Goal: Information Seeking & Learning: Learn about a topic

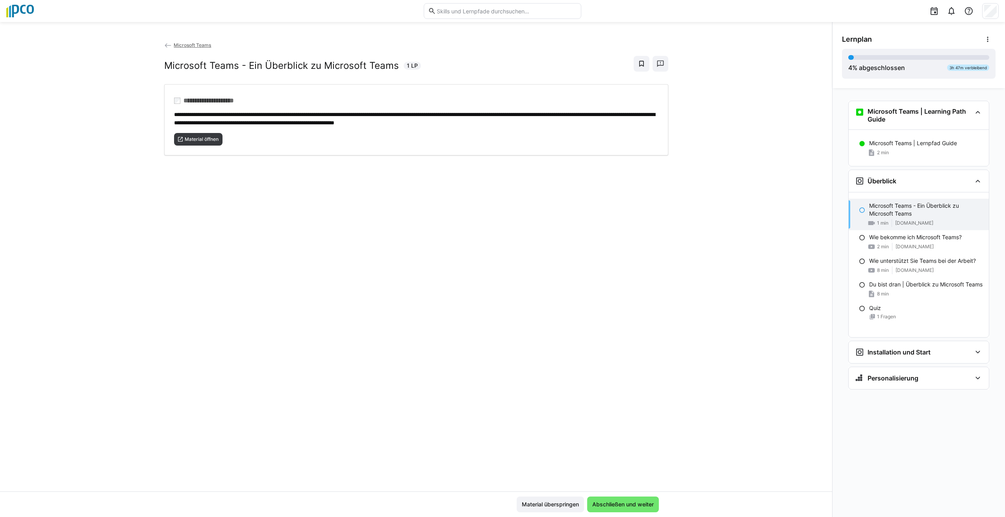
click at [860, 211] on eds-icon at bounding box center [862, 210] width 6 height 6
click at [893, 218] on div "Microsoft Teams - Ein Überblick zu Microsoft Teams 1 min [DOMAIN_NAME]" at bounding box center [918, 214] width 140 height 31
click at [910, 246] on span "[DOMAIN_NAME]" at bounding box center [914, 247] width 38 height 6
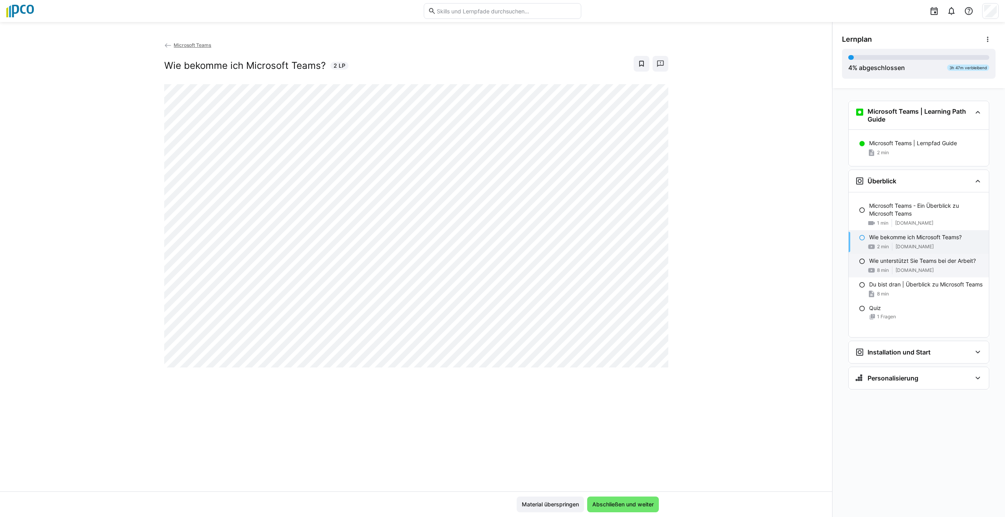
click at [893, 268] on div "8 min [DOMAIN_NAME]" at bounding box center [925, 270] width 113 height 8
click at [543, 505] on span "Material überspringen" at bounding box center [549, 505] width 59 height 8
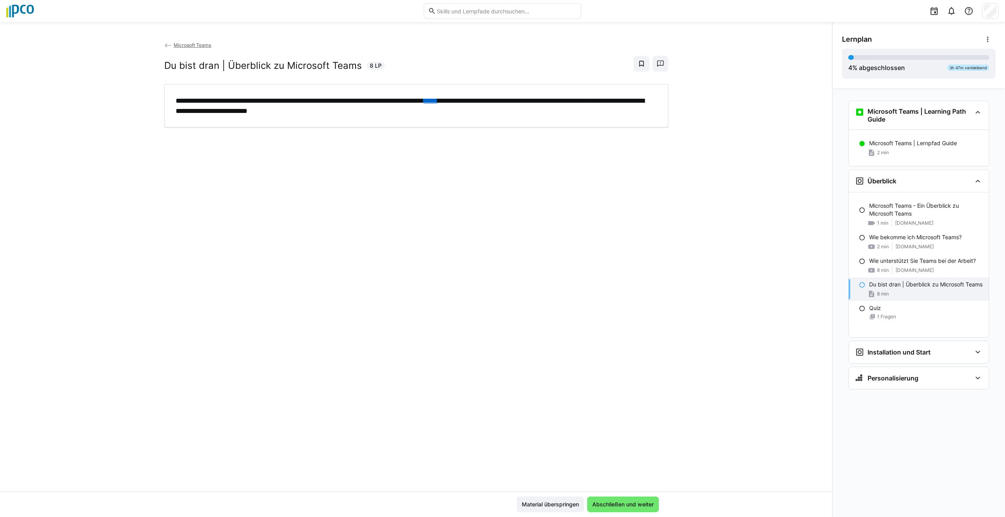
click at [437, 103] on link "*****" at bounding box center [431, 100] width 14 height 7
click at [920, 320] on div "1 Fragen" at bounding box center [925, 317] width 113 height 6
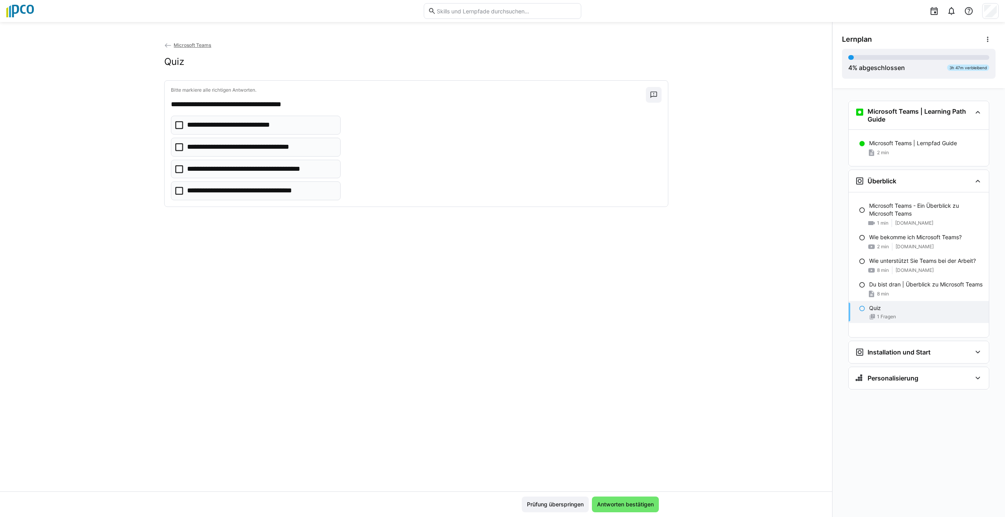
click at [187, 128] on eds-checkbox "**********" at bounding box center [256, 125] width 170 height 19
click at [628, 502] on span "Antworten bestätigen" at bounding box center [625, 505] width 59 height 8
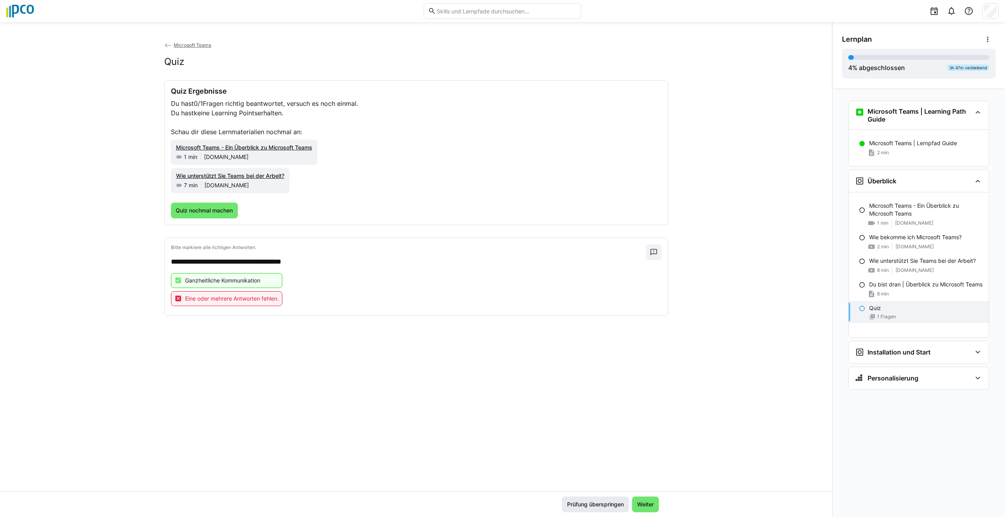
click at [577, 506] on span "Prüfung überspringen" at bounding box center [595, 505] width 59 height 8
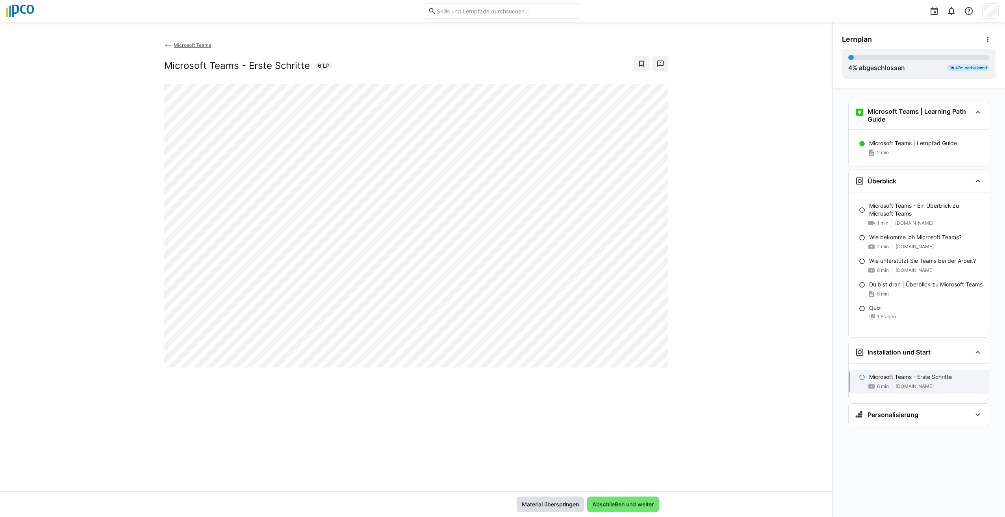
click at [549, 503] on span "Material überspringen" at bounding box center [549, 505] width 59 height 8
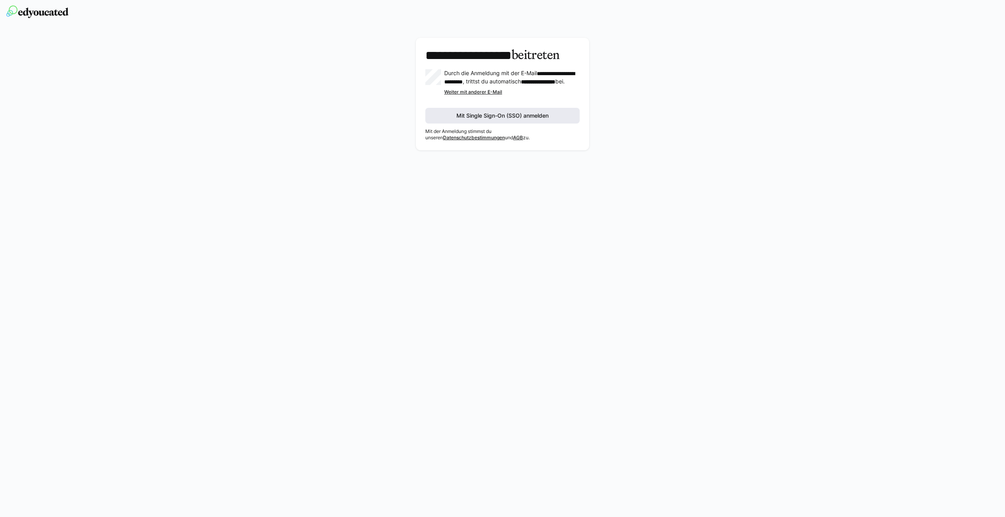
click at [520, 120] on span "Mit Single Sign-On (SSO) anmelden" at bounding box center [502, 116] width 94 height 8
